Goal: Task Accomplishment & Management: Manage account settings

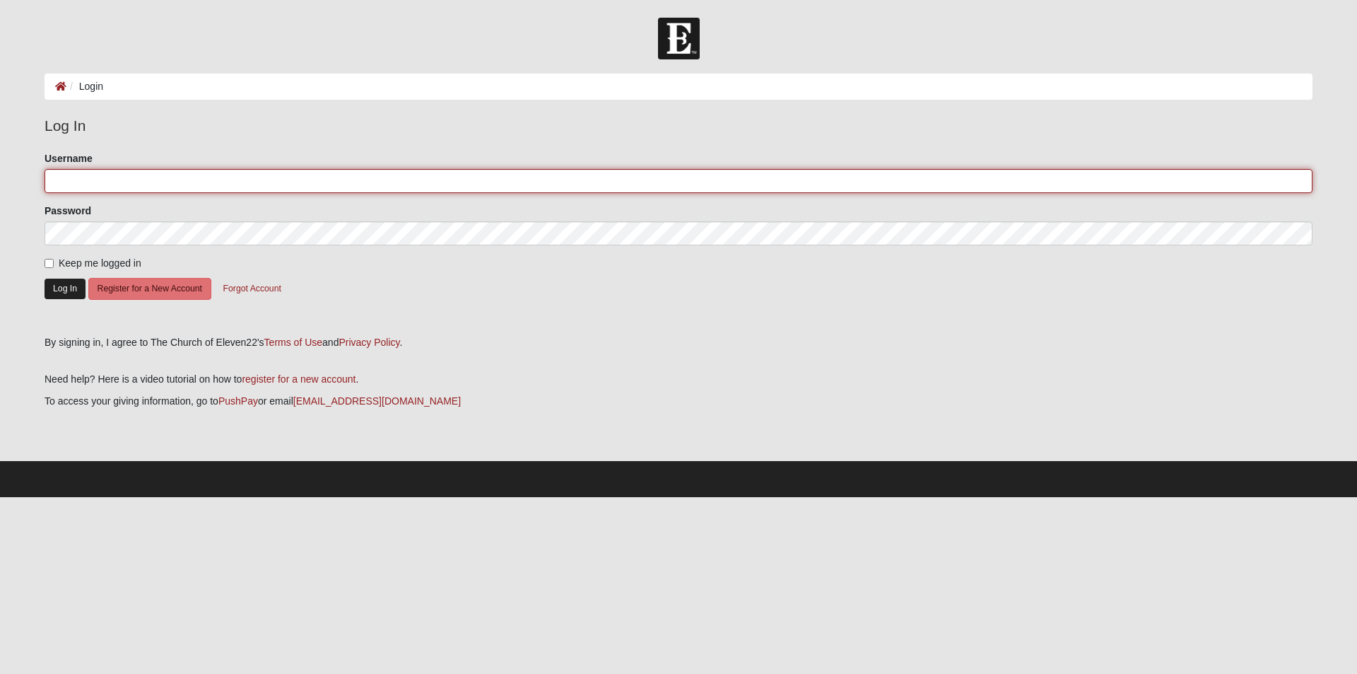
type input "orsky1@hotmail.com"
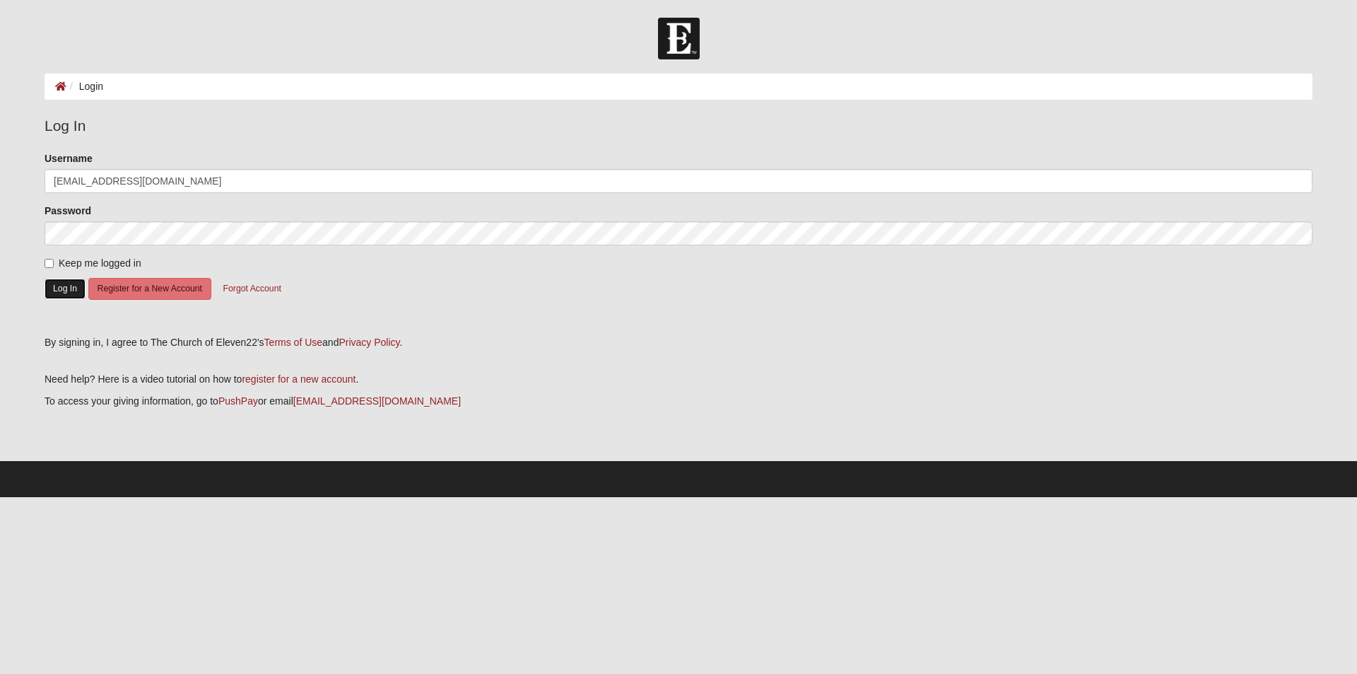
click at [65, 297] on button "Log In" at bounding box center [65, 288] width 41 height 20
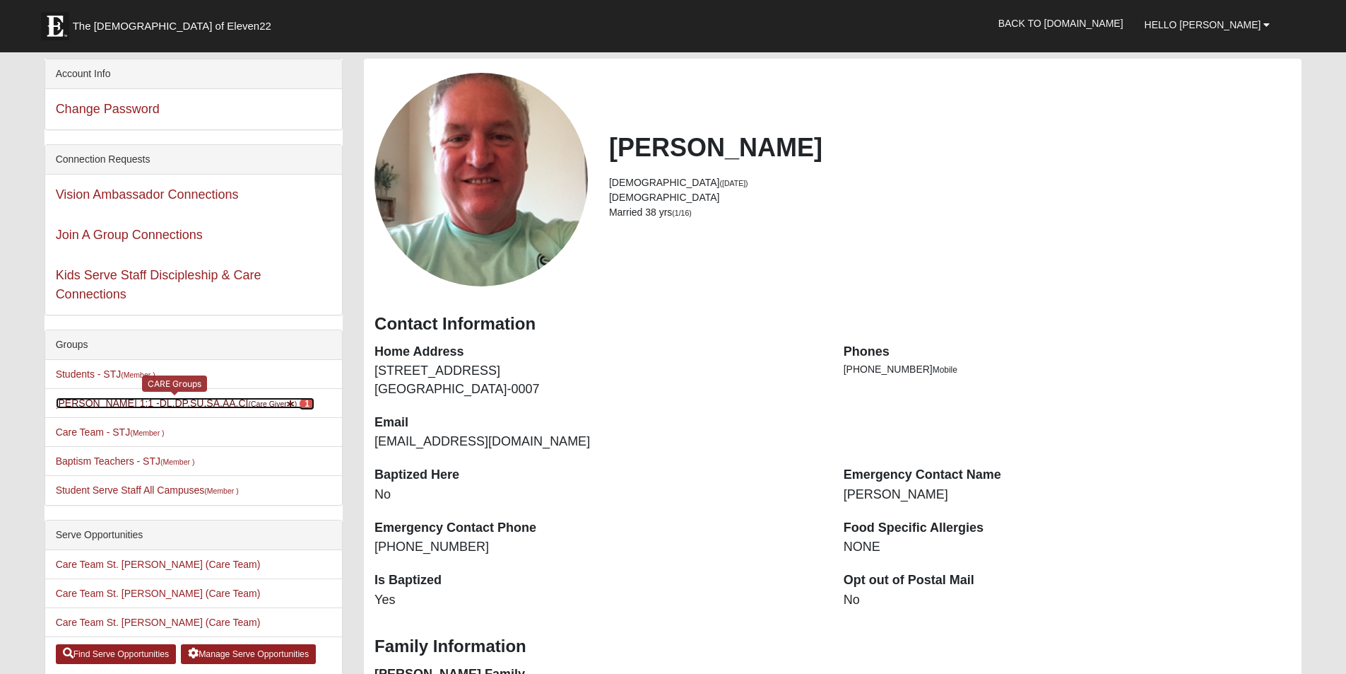
click at [66, 404] on link "Greg Bickell 1:1 -DL,DP,SU,SA,AA,CI (Care Giver ) 1" at bounding box center [185, 402] width 259 height 11
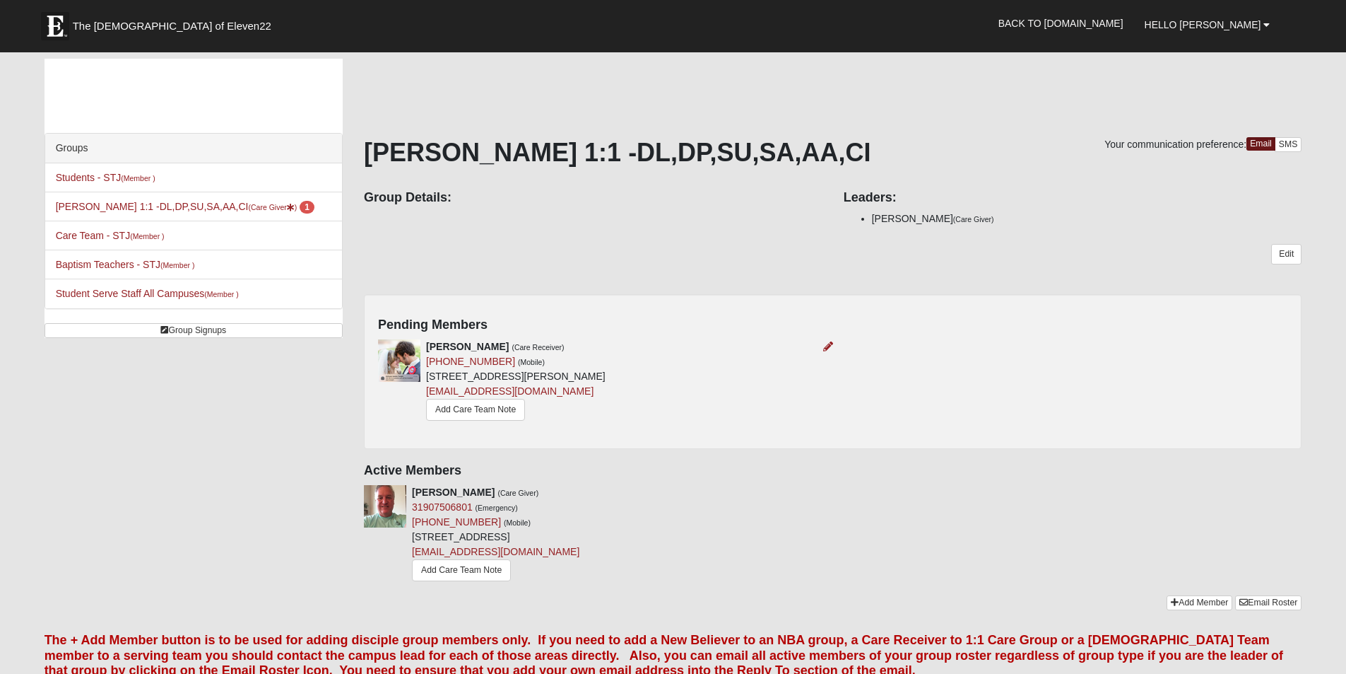
click at [387, 355] on img at bounding box center [399, 360] width 42 height 42
click at [833, 341] on icon at bounding box center [828, 346] width 10 height 10
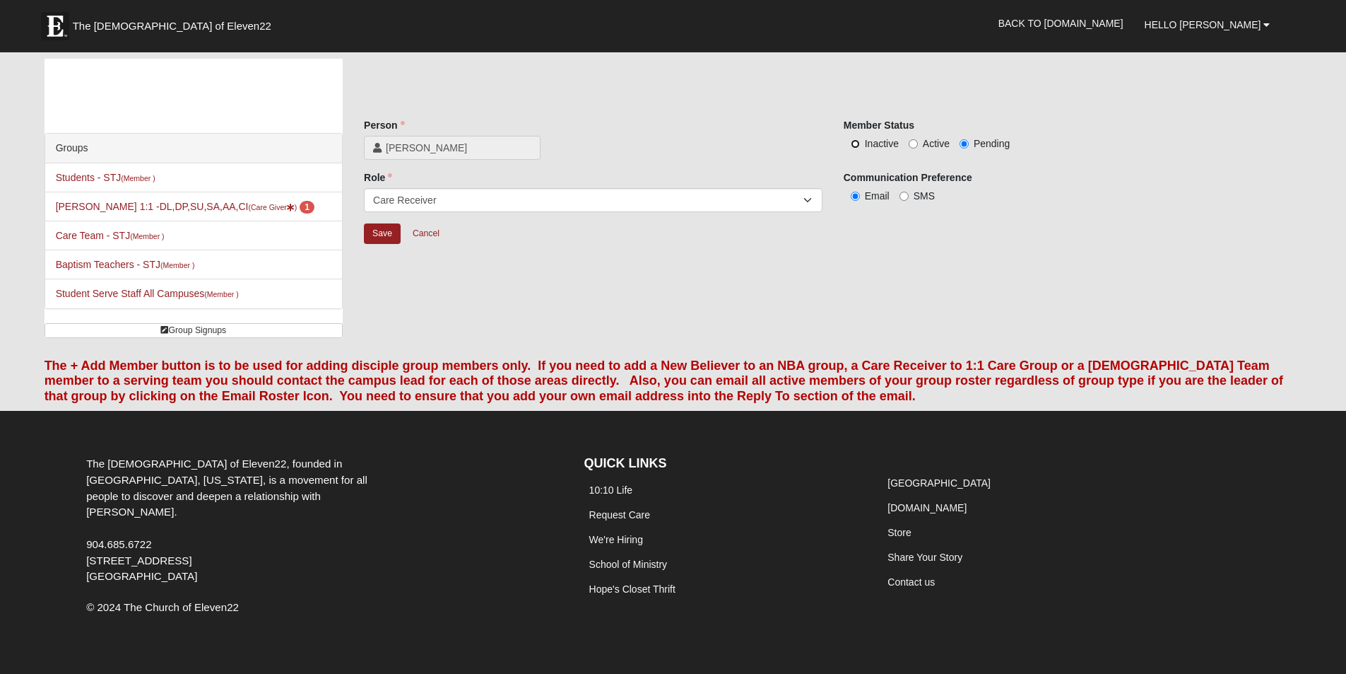
click at [855, 146] on input "Inactive" at bounding box center [855, 143] width 9 height 9
radio input "true"
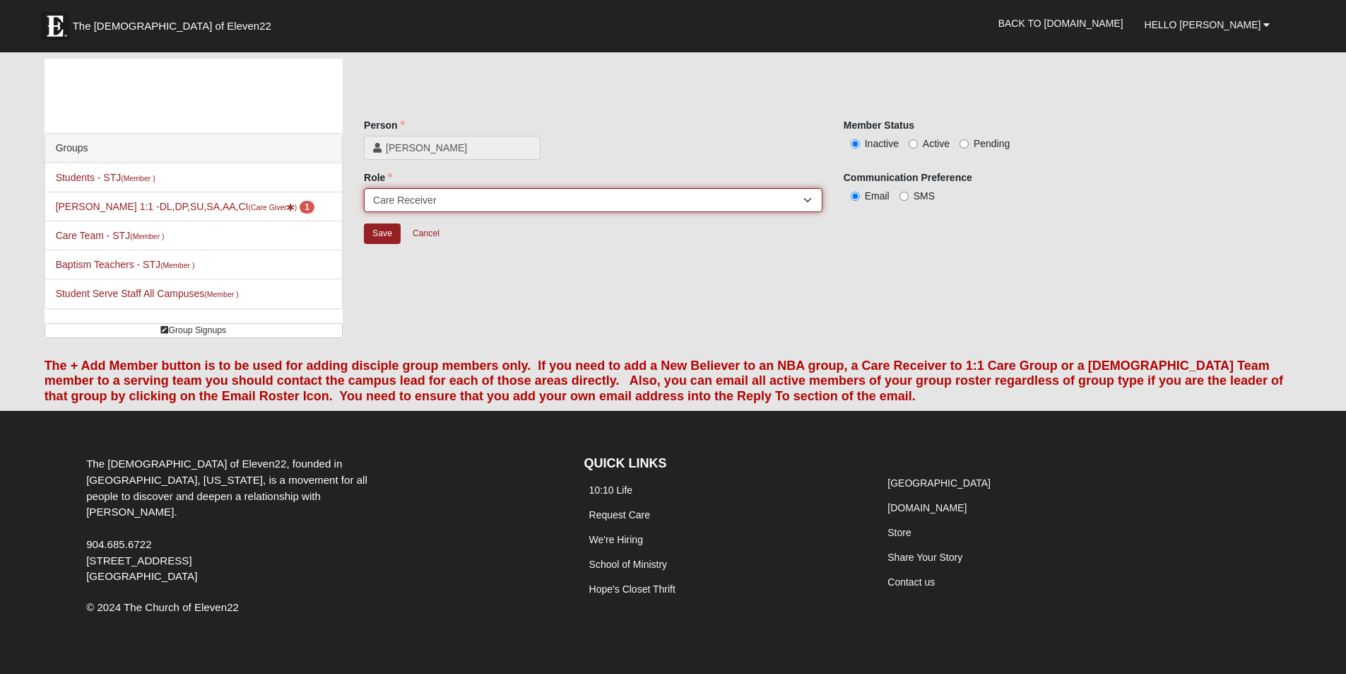
click at [809, 200] on select "Member Leader Care Giver Care Receiver Marriage Mentor Marriage Mentee" at bounding box center [593, 200] width 459 height 24
click at [812, 195] on select "Member Leader Care Giver Care Receiver Marriage Mentor Marriage Mentee" at bounding box center [593, 200] width 459 height 24
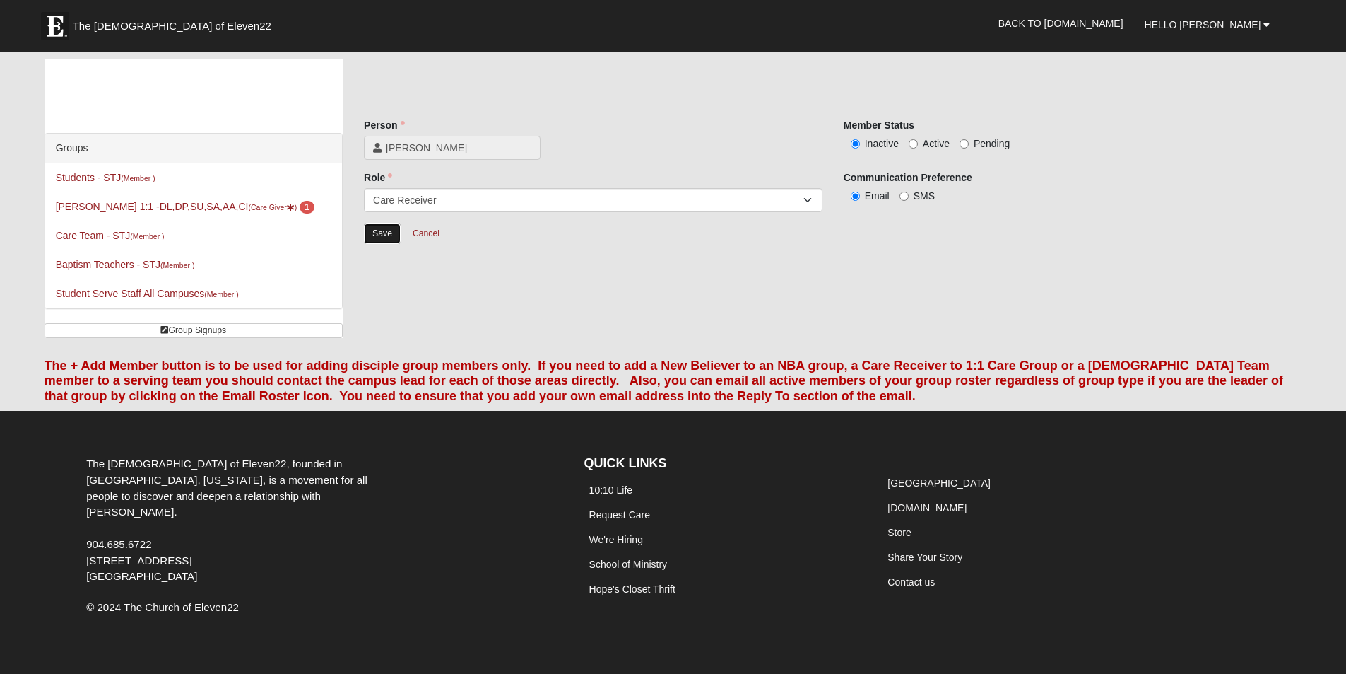
click at [370, 233] on input "Save" at bounding box center [382, 233] width 37 height 20
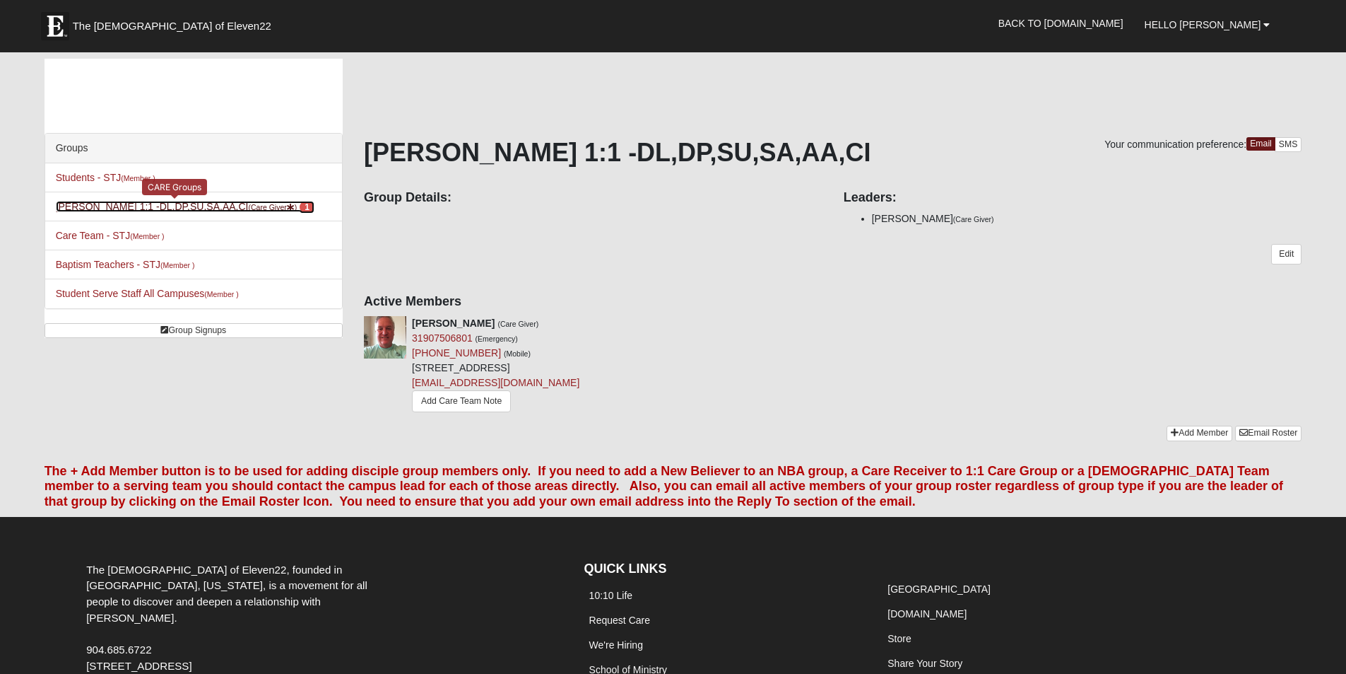
click at [300, 203] on span "1" at bounding box center [307, 207] width 15 height 13
click at [148, 177] on small "(Member )" at bounding box center [138, 178] width 34 height 8
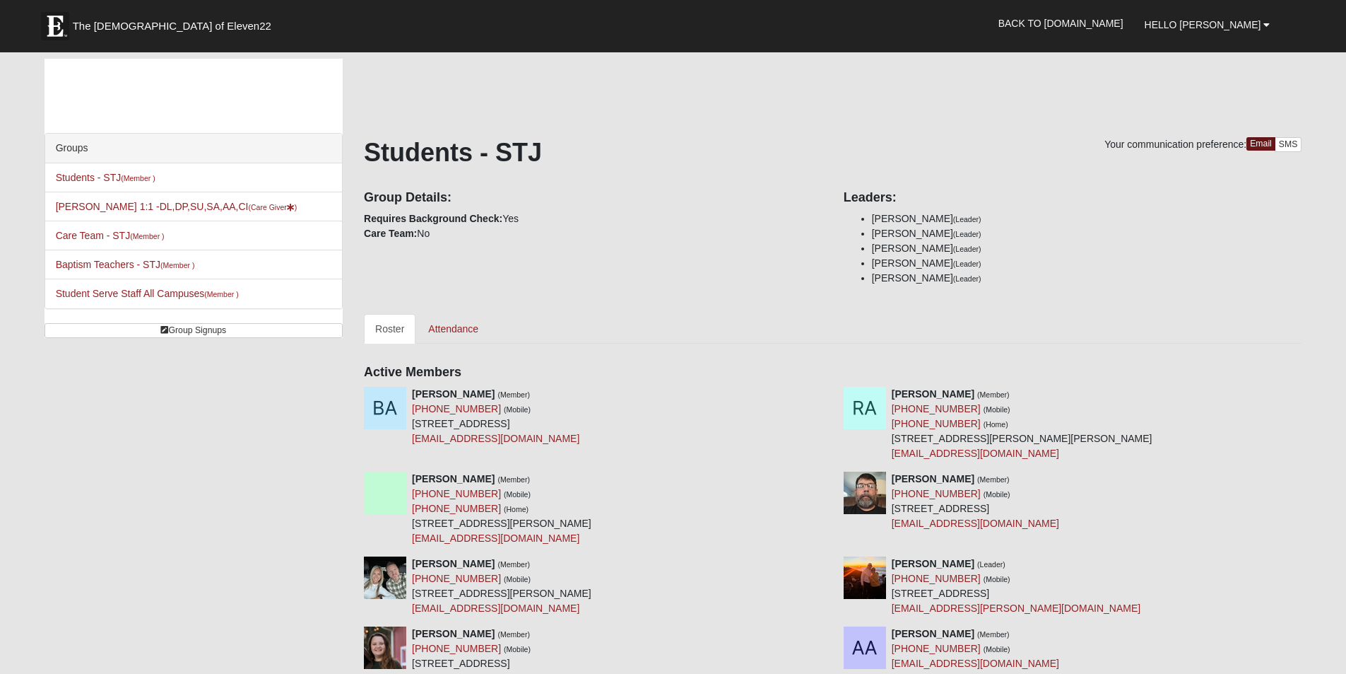
drag, startPoint x: 1230, startPoint y: 600, endPoint x: 502, endPoint y: 335, distance: 775.4
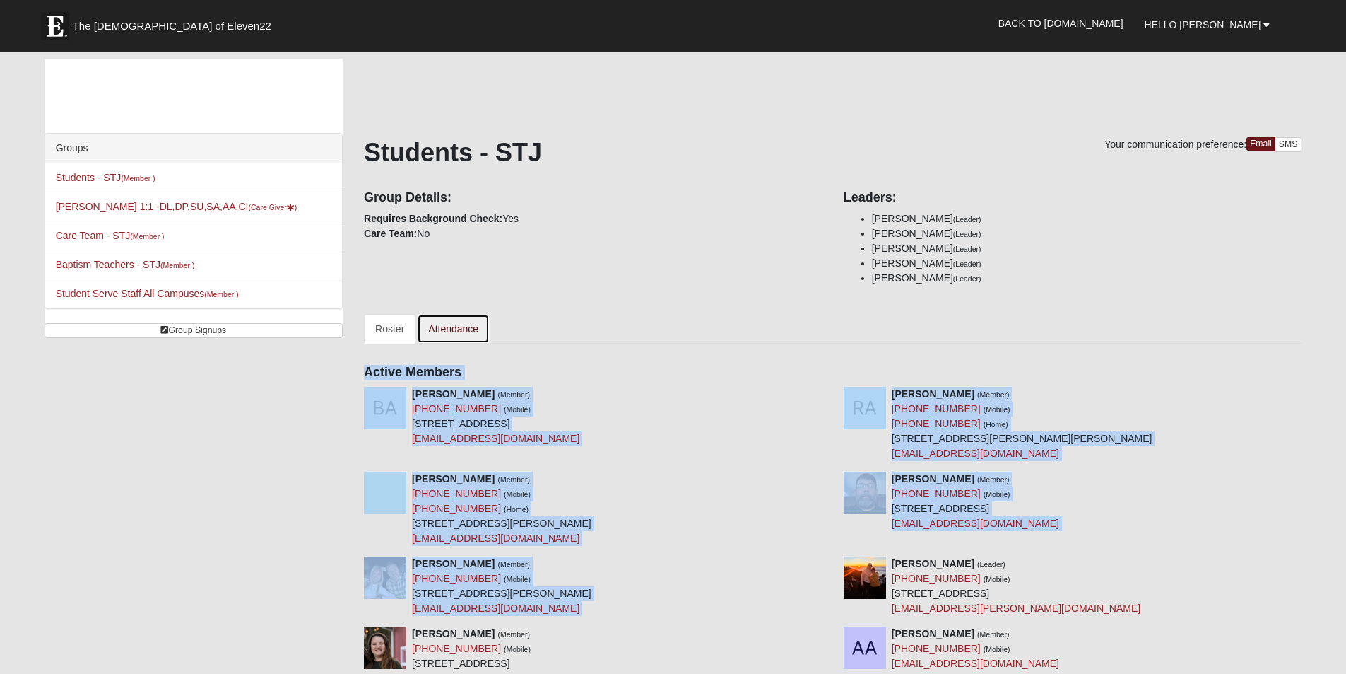
click at [462, 325] on link "Attendance" at bounding box center [453, 329] width 73 height 30
click at [453, 336] on link "Attendance" at bounding box center [453, 329] width 73 height 30
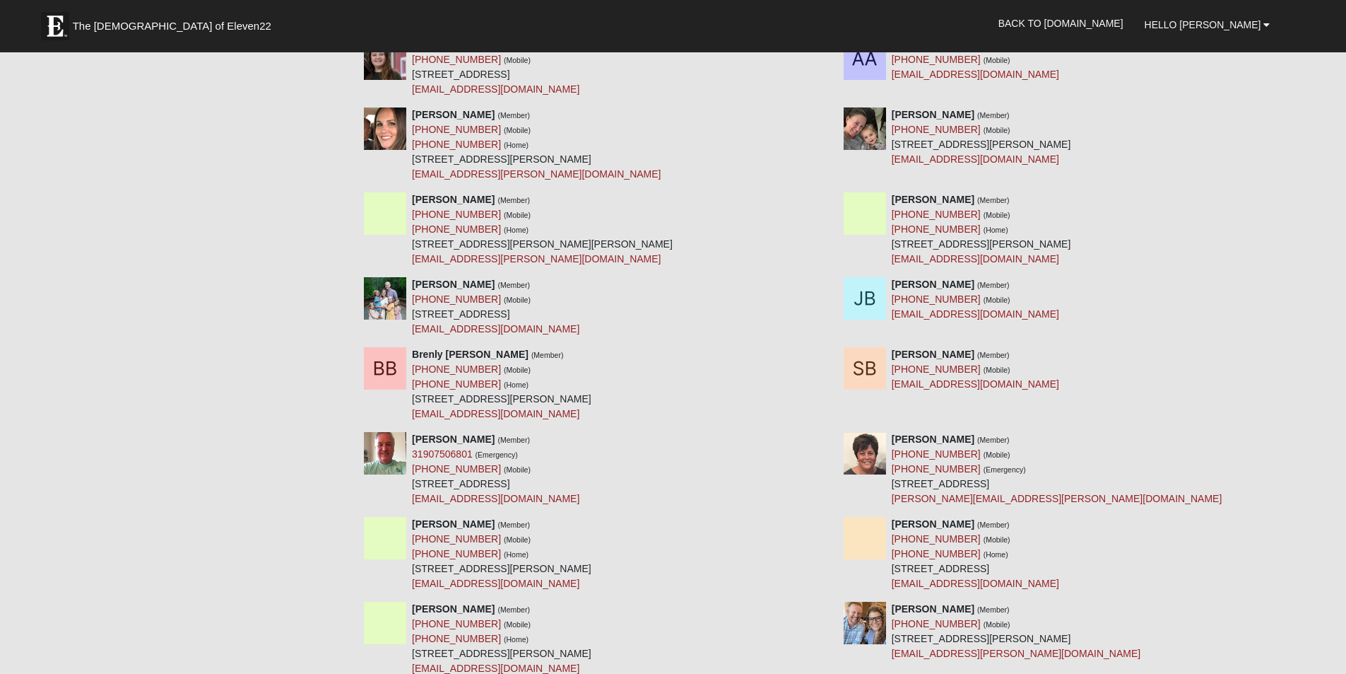
scroll to position [785, 0]
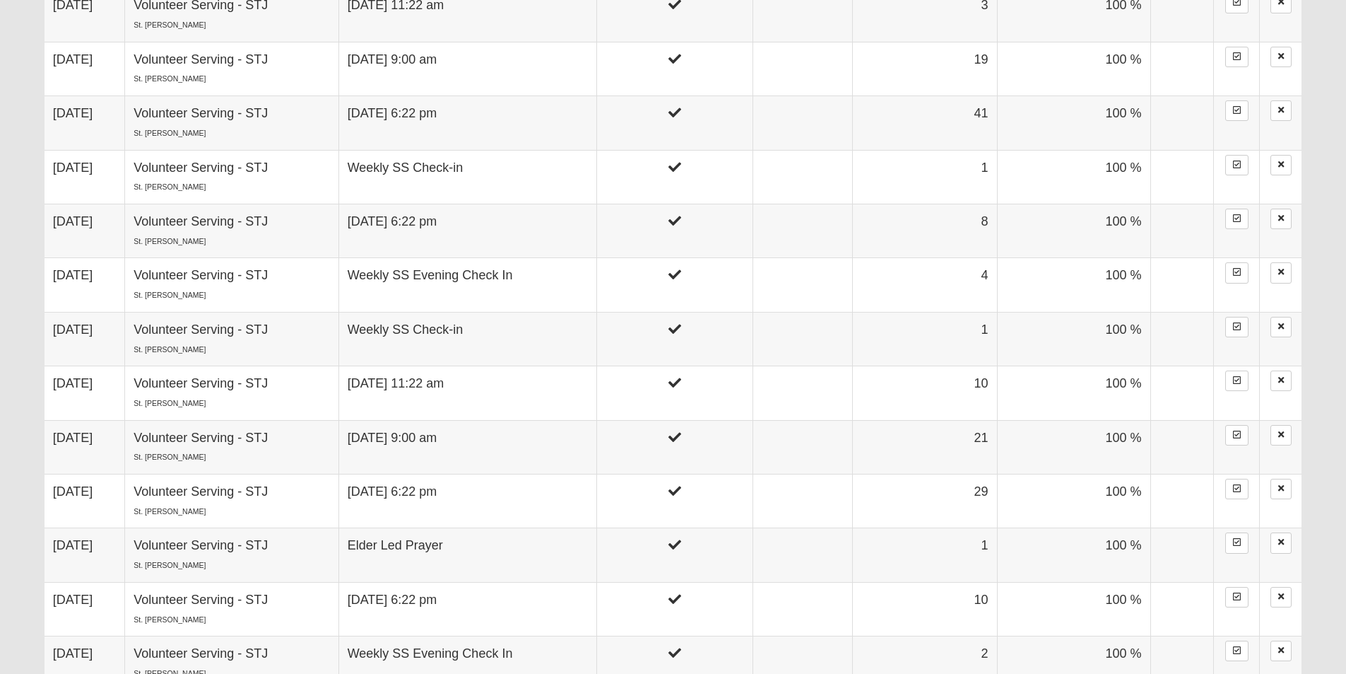
scroll to position [148, 0]
